Goal: Task Accomplishment & Management: Manage account settings

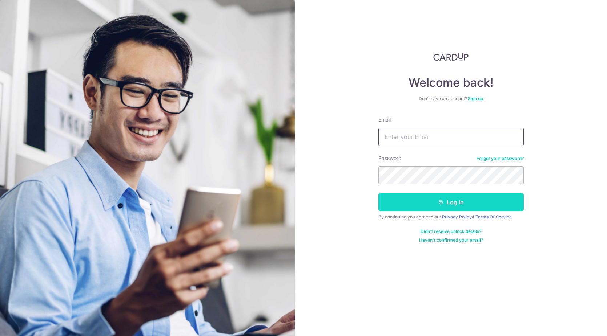
type input "woonveronica7@gmail.com"
click at [467, 206] on button "Log in" at bounding box center [450, 202] width 145 height 18
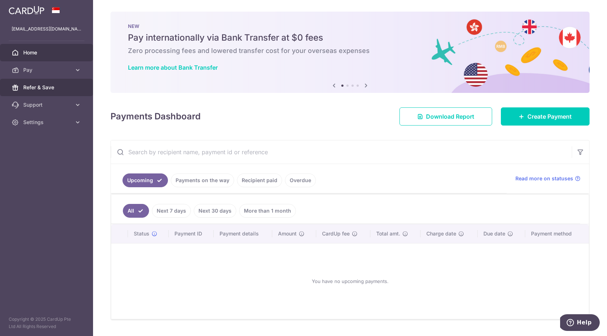
click at [72, 85] on link "Refer & Save" at bounding box center [46, 87] width 93 height 17
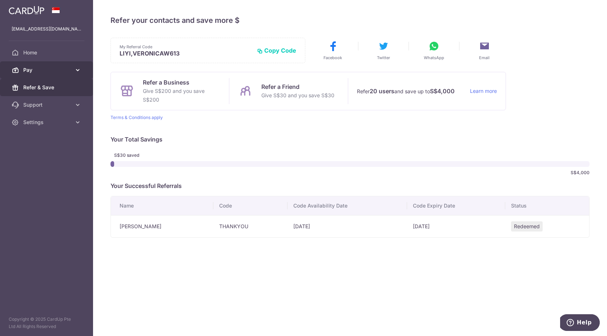
click at [53, 65] on link "Pay" at bounding box center [46, 69] width 93 height 17
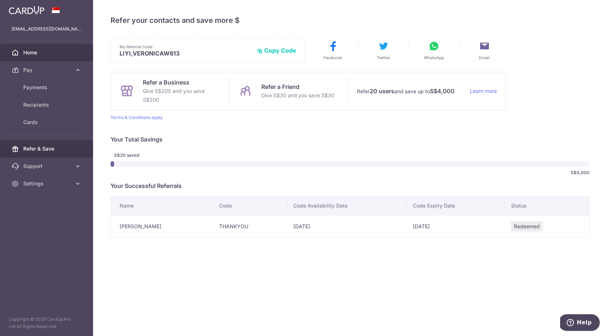
click at [39, 49] on span "Home" at bounding box center [47, 52] width 48 height 7
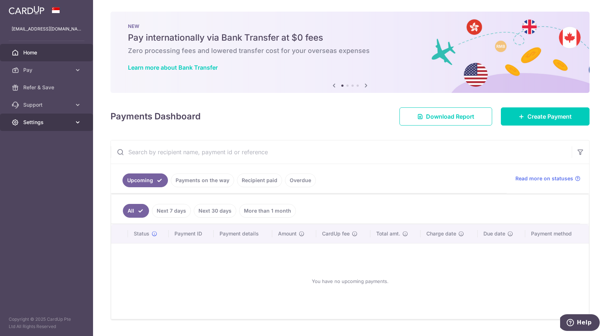
click at [32, 121] on span "Settings" at bounding box center [47, 122] width 48 height 7
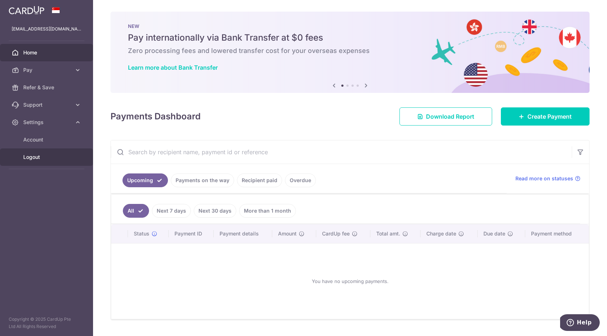
click at [38, 164] on link "Logout" at bounding box center [46, 157] width 93 height 17
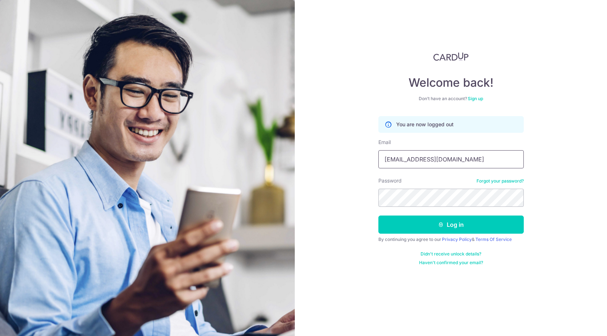
click at [429, 160] on input "[EMAIL_ADDRESS][DOMAIN_NAME]" at bounding box center [450, 159] width 145 height 18
type input "titusttd@gmail.com"
click at [458, 216] on button "Log in" at bounding box center [450, 225] width 145 height 18
